Goal: Information Seeking & Learning: Learn about a topic

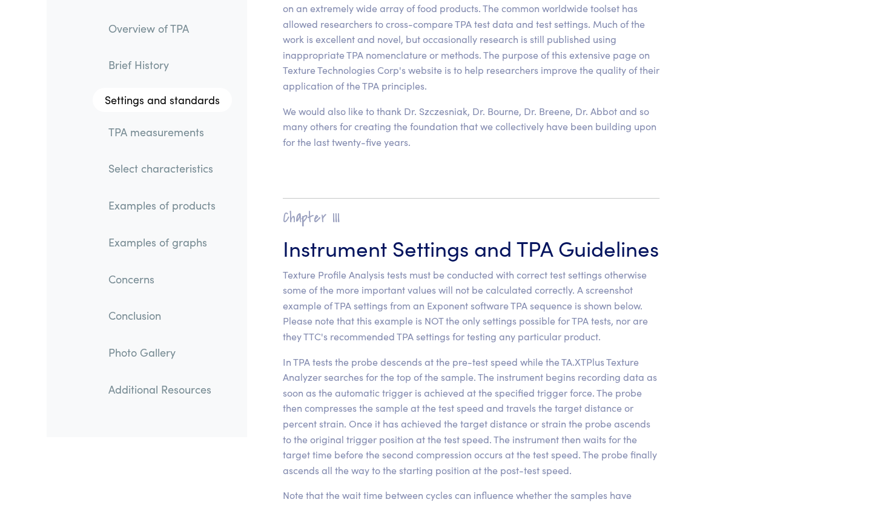
scroll to position [4619, 0]
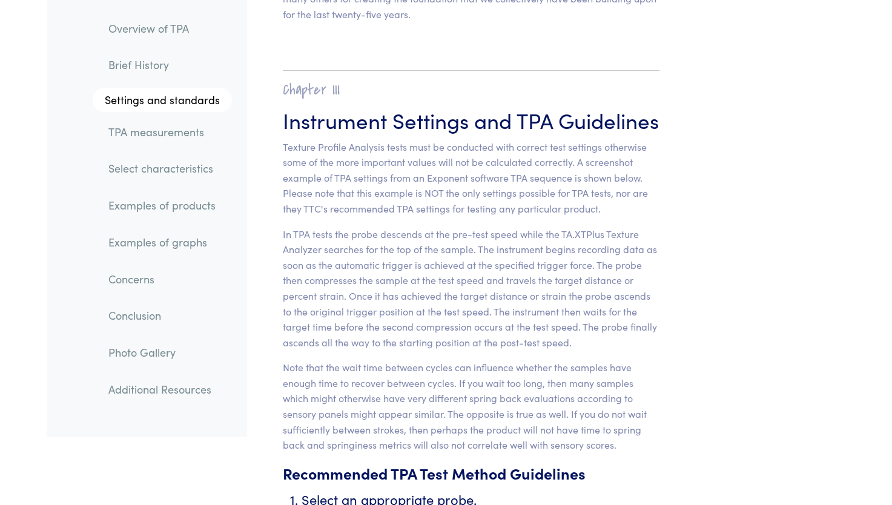
click at [122, 274] on link "Concerns" at bounding box center [165, 279] width 133 height 28
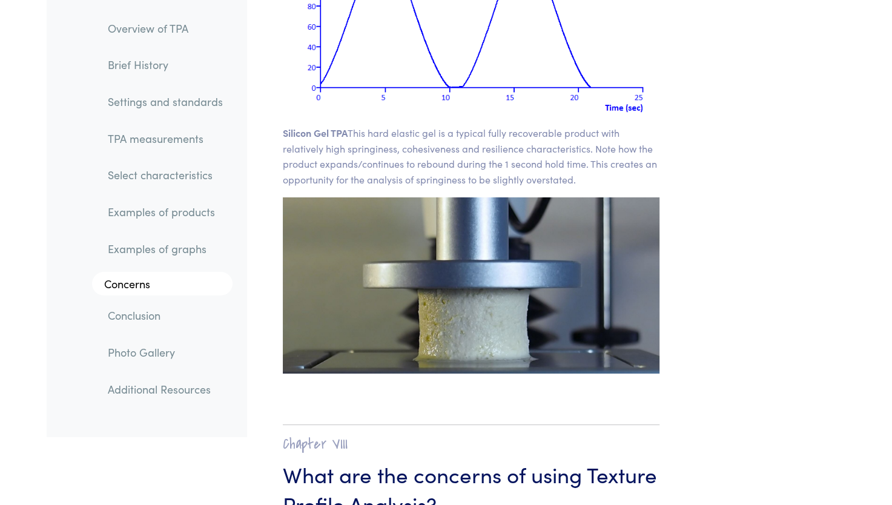
scroll to position [17844, 0]
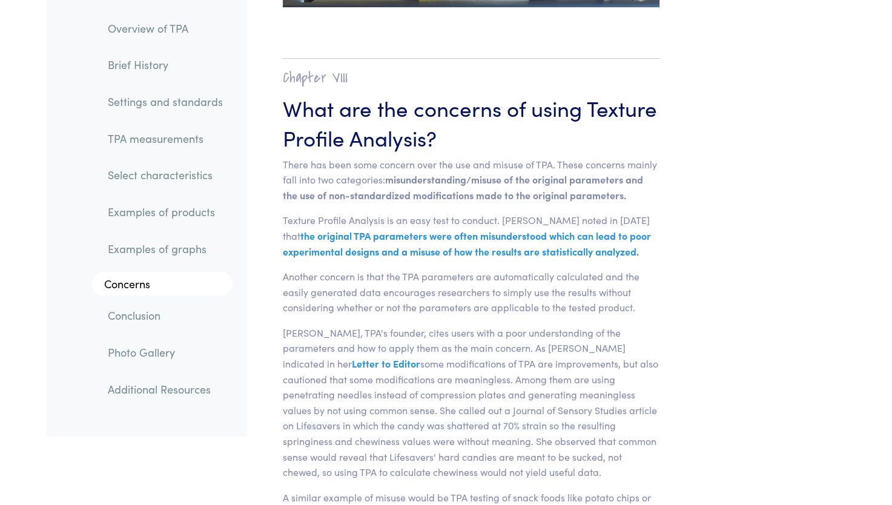
click at [118, 173] on link "Select characteristics" at bounding box center [165, 176] width 134 height 28
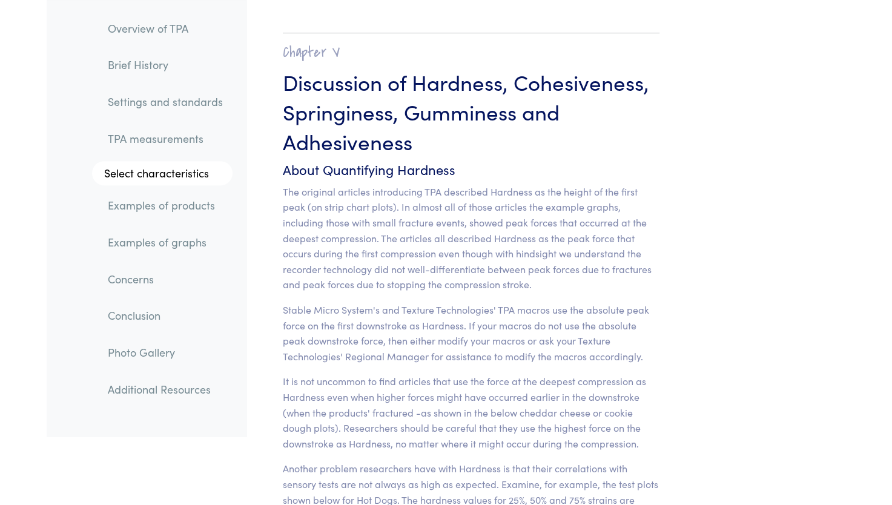
scroll to position [9422, 0]
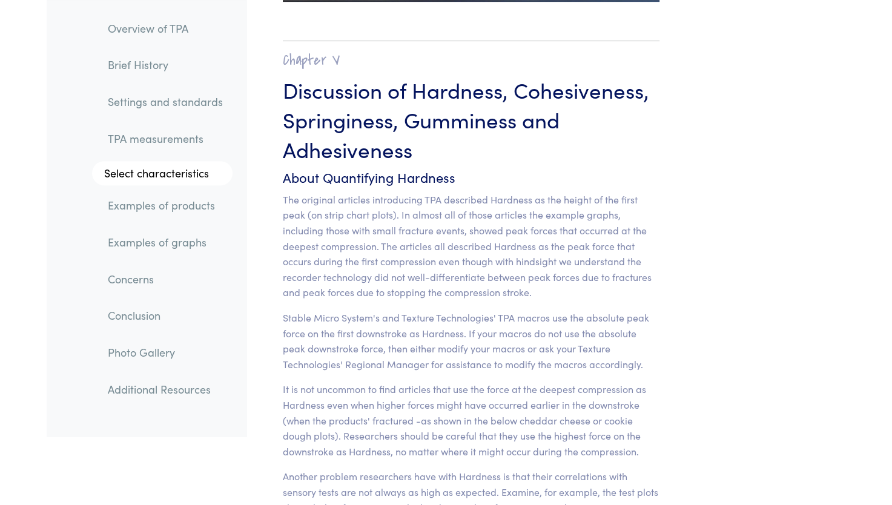
click at [169, 146] on link "TPA measurements" at bounding box center [165, 139] width 134 height 28
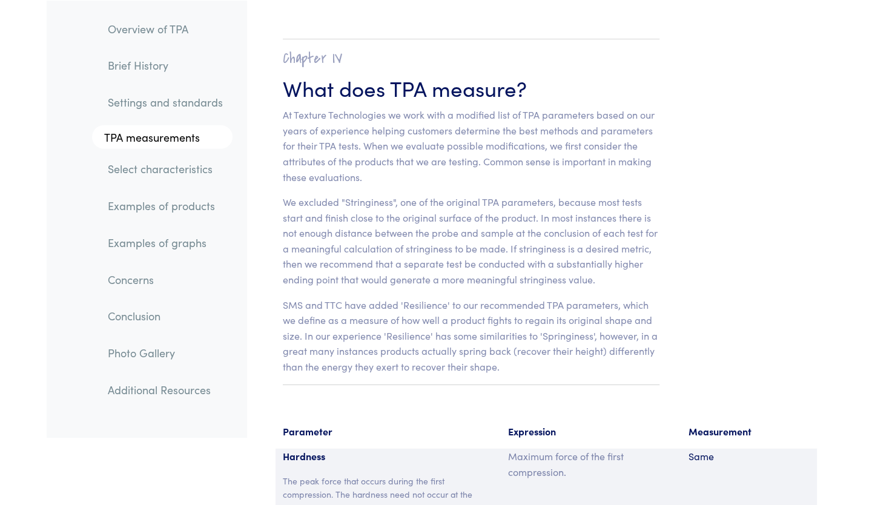
scroll to position [7588, 0]
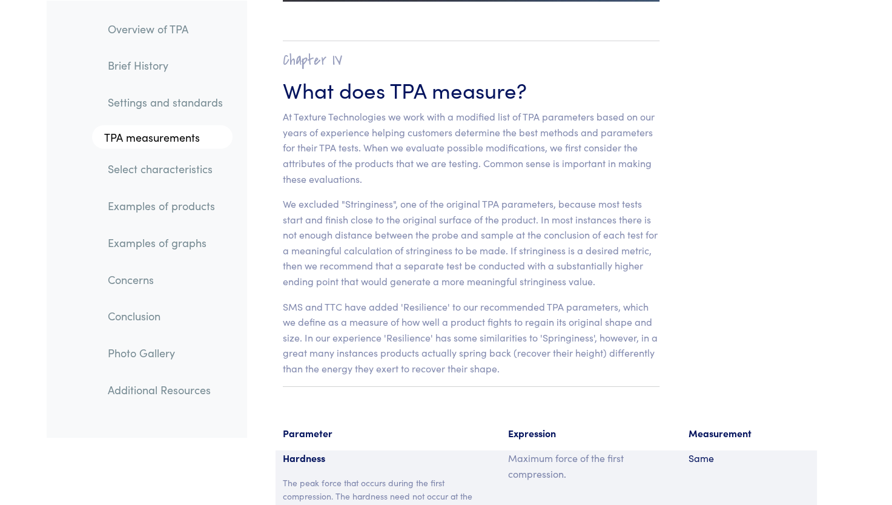
click at [180, 111] on link "Settings and standards" at bounding box center [165, 102] width 134 height 28
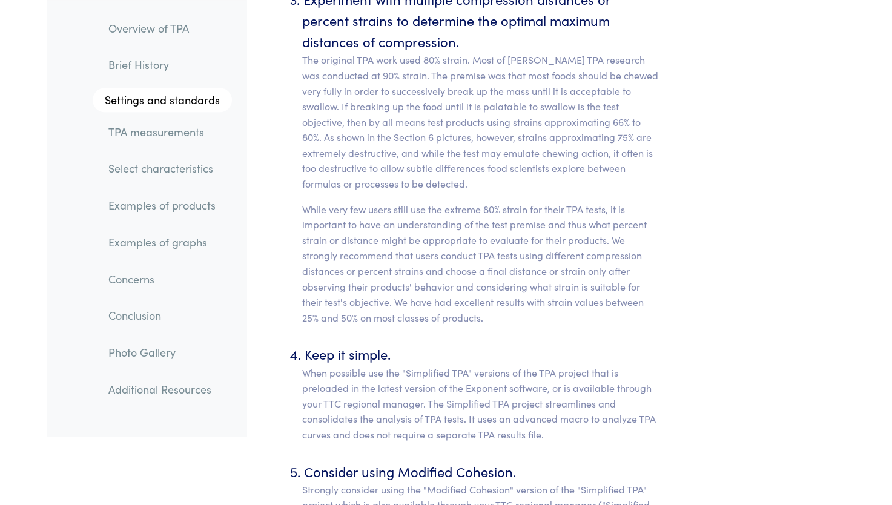
scroll to position [5649, 0]
